Goal: Task Accomplishment & Management: Use online tool/utility

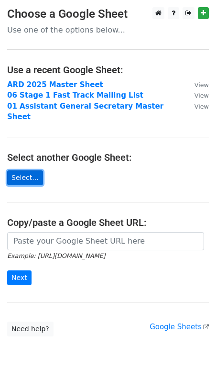
click at [23, 170] on link "Select..." at bounding box center [25, 177] width 36 height 15
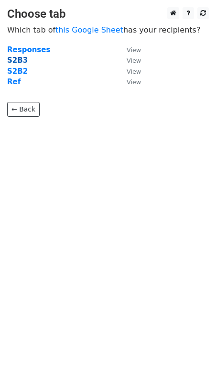
click at [16, 60] on strong "S2B3" at bounding box center [17, 60] width 21 height 9
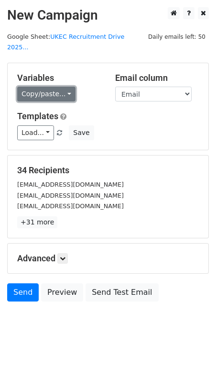
click at [66, 87] on link "Copy/paste..." at bounding box center [46, 94] width 58 height 15
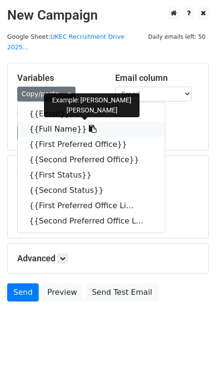
click at [67, 122] on link "{{Full Name}}" at bounding box center [91, 129] width 147 height 15
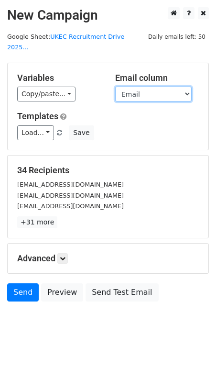
click at [133, 87] on select "Email Full Name First Preferred Office Second Preferred Office First Status Sec…" at bounding box center [153, 94] width 77 height 15
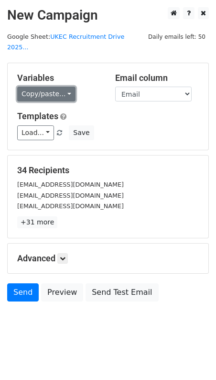
click at [61, 87] on link "Copy/paste..." at bounding box center [46, 94] width 58 height 15
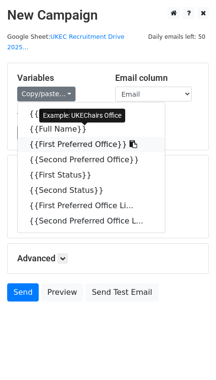
click at [64, 137] on link "{{First Preferred Office}}" at bounding box center [91, 144] width 147 height 15
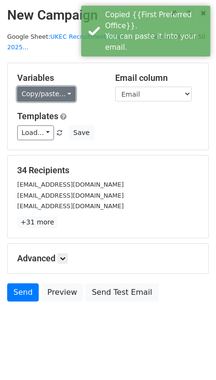
click at [41, 87] on link "Copy/paste..." at bounding box center [46, 94] width 58 height 15
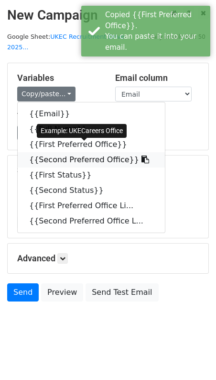
click at [44, 152] on link "{{Second Preferred Office}}" at bounding box center [91, 159] width 147 height 15
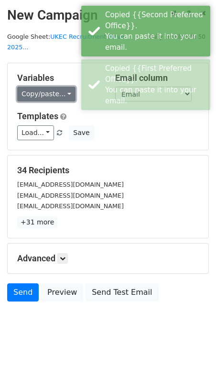
click at [64, 87] on link "Copy/paste..." at bounding box center [46, 94] width 58 height 15
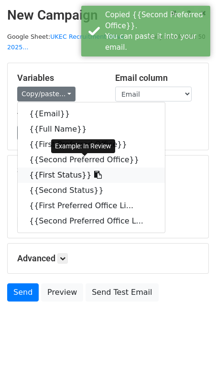
click at [94, 171] on icon at bounding box center [98, 175] width 8 height 8
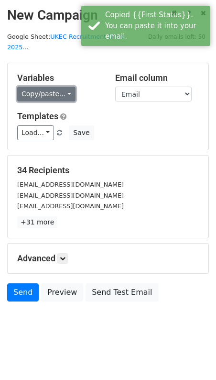
click at [41, 87] on link "Copy/paste..." at bounding box center [46, 94] width 58 height 15
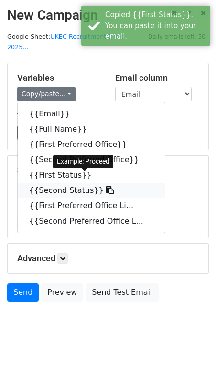
click at [61, 183] on link "{{Second Status}}" at bounding box center [91, 190] width 147 height 15
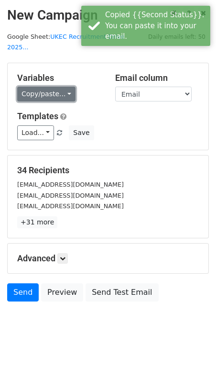
click at [57, 87] on link "Copy/paste..." at bounding box center [46, 94] width 58 height 15
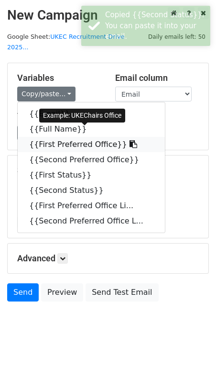
click at [60, 137] on link "{{First Preferred Office}}" at bounding box center [91, 144] width 147 height 15
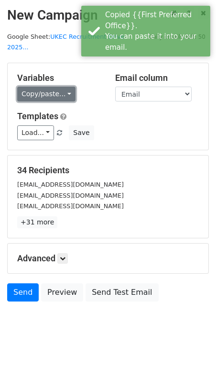
click at [38, 87] on link "Copy/paste..." at bounding box center [46, 94] width 58 height 15
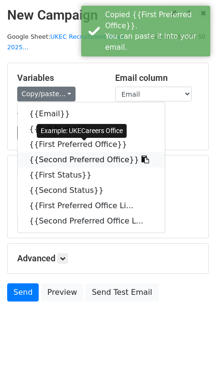
click at [55, 152] on link "{{Second Preferred Office}}" at bounding box center [91, 159] width 147 height 15
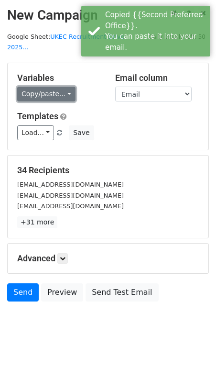
click at [50, 87] on link "Copy/paste..." at bounding box center [46, 94] width 58 height 15
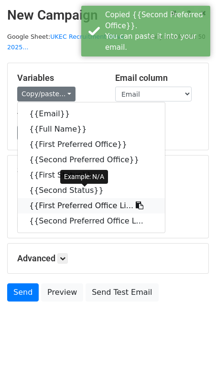
click at [56, 198] on link "{{First Preferred Office Li..." at bounding box center [91, 205] width 147 height 15
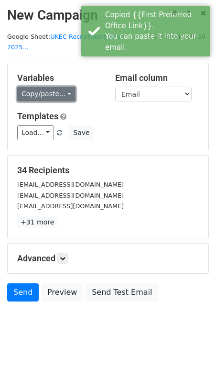
click at [58, 87] on link "Copy/paste..." at bounding box center [46, 94] width 58 height 15
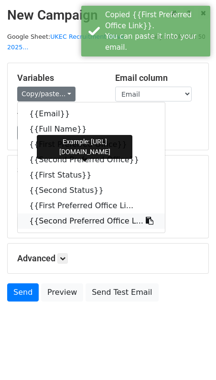
click at [68, 213] on link "{{Second Preferred Office L..." at bounding box center [91, 220] width 147 height 15
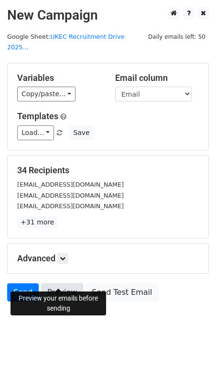
click at [66, 283] on link "Preview" at bounding box center [62, 292] width 42 height 18
click at [53, 283] on link "Preview" at bounding box center [62, 292] width 42 height 18
click at [62, 283] on link "Preview" at bounding box center [62, 292] width 42 height 18
click at [57, 287] on link "Preview" at bounding box center [62, 292] width 42 height 18
click at [62, 283] on link "Preview" at bounding box center [62, 292] width 42 height 18
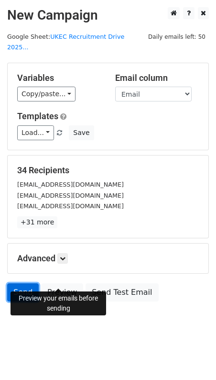
click at [18, 284] on link "Send" at bounding box center [23, 292] width 32 height 18
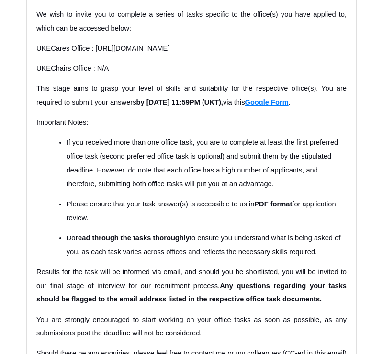
scroll to position [1090, 0]
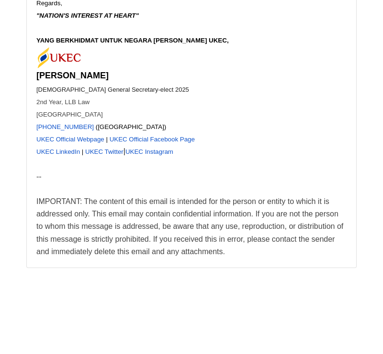
scroll to position [30076, 0]
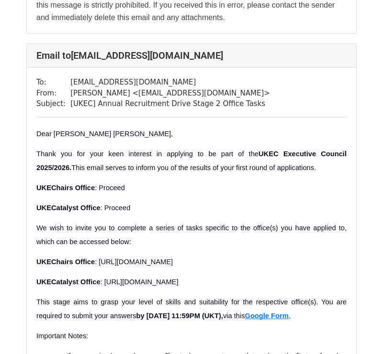
scroll to position [1871, 0]
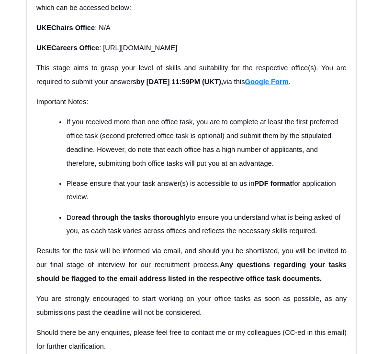
scroll to position [327, 0]
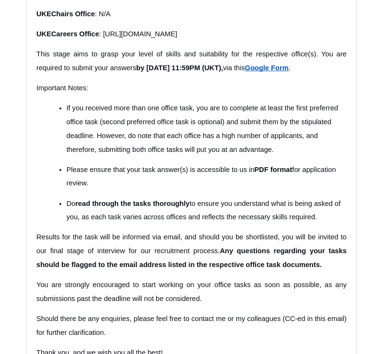
click at [288, 72] on span "Google Form" at bounding box center [267, 68] width 44 height 8
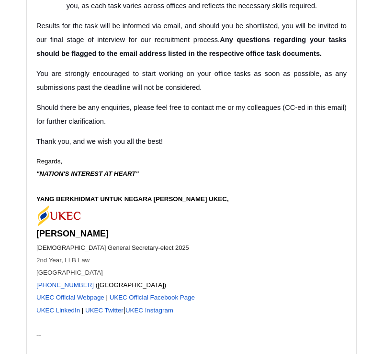
scroll to position [541, 0]
